Goal: Transaction & Acquisition: Purchase product/service

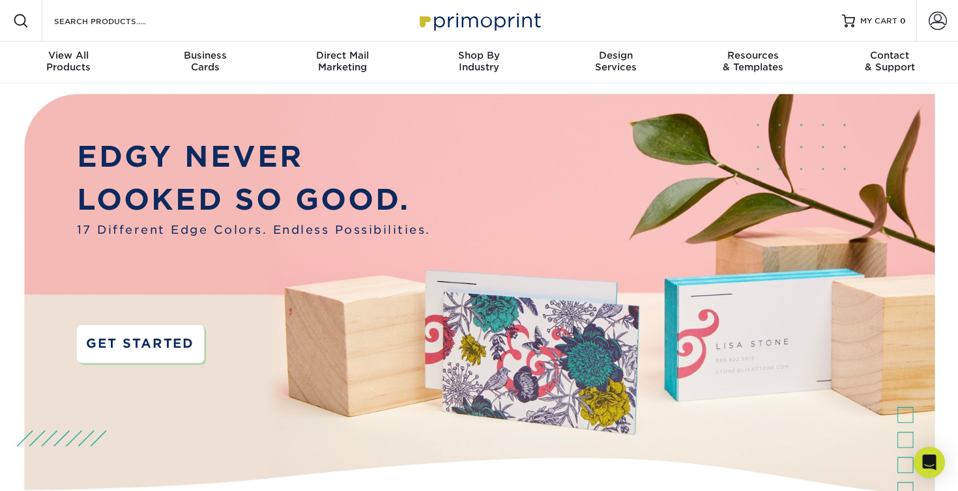
click at [157, 342] on link "GET STARTED" at bounding box center [140, 344] width 127 height 38
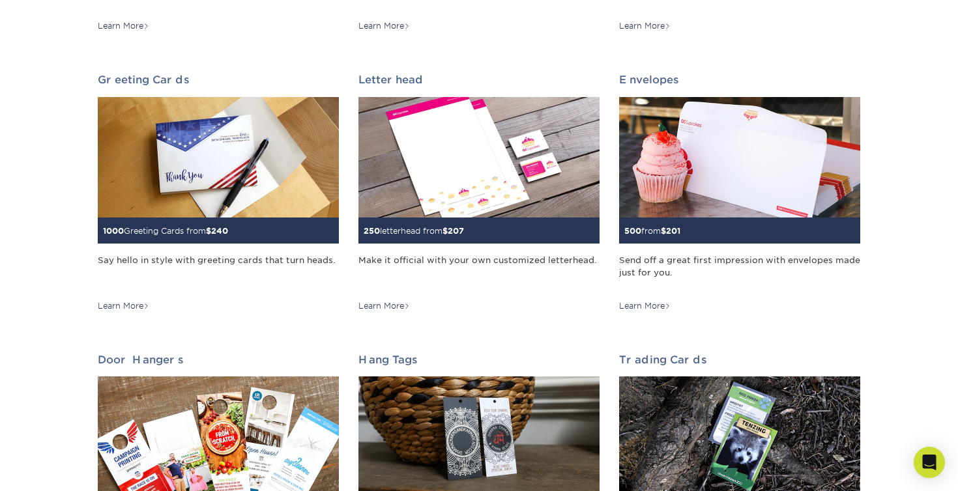
scroll to position [713, 0]
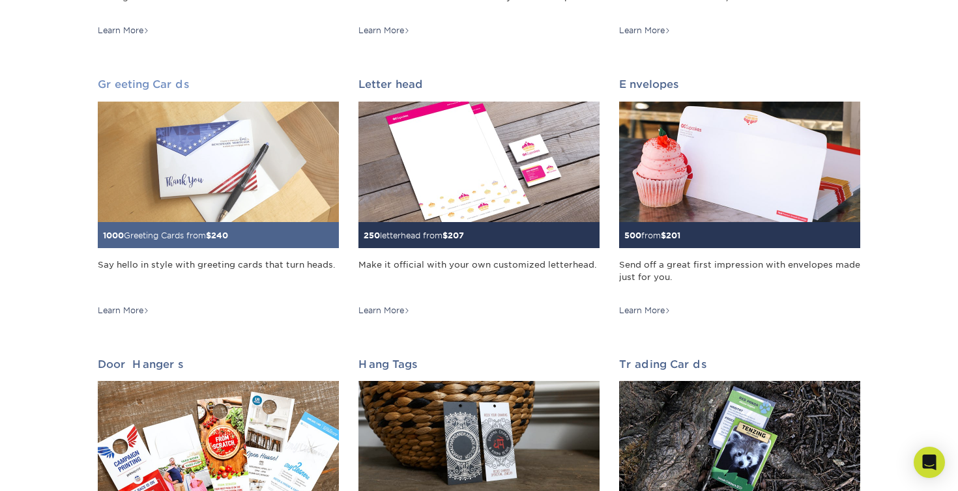
click at [184, 197] on img at bounding box center [218, 162] width 241 height 121
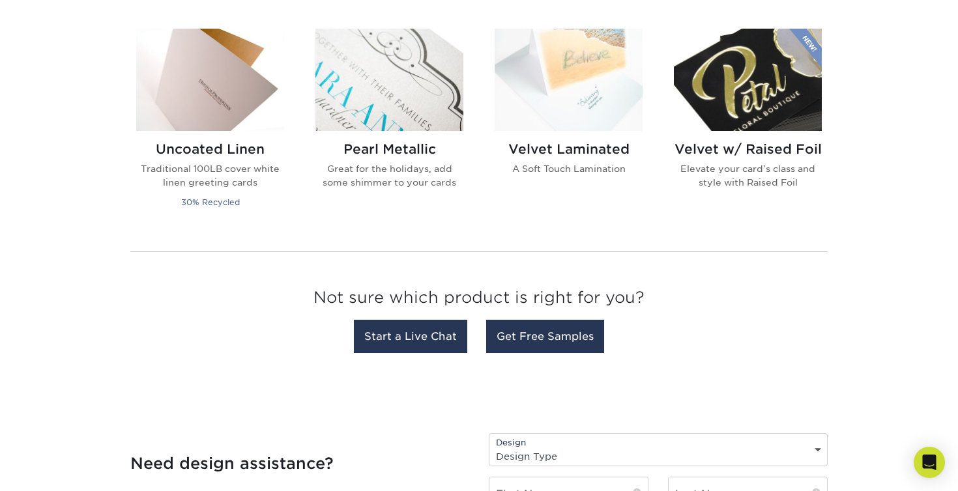
scroll to position [1054, 0]
